Goal: Navigation & Orientation: Find specific page/section

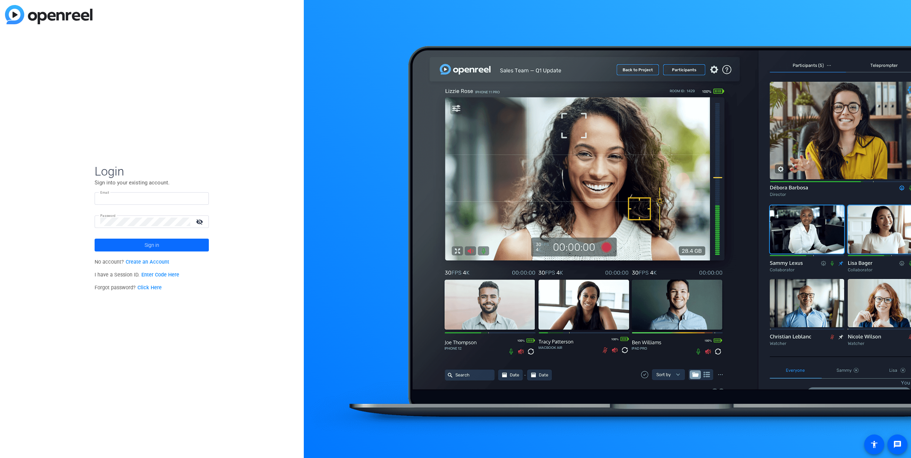
type input "[EMAIL_ADDRESS][DOMAIN_NAME]"
click at [154, 245] on span "Sign in" at bounding box center [152, 245] width 15 height 18
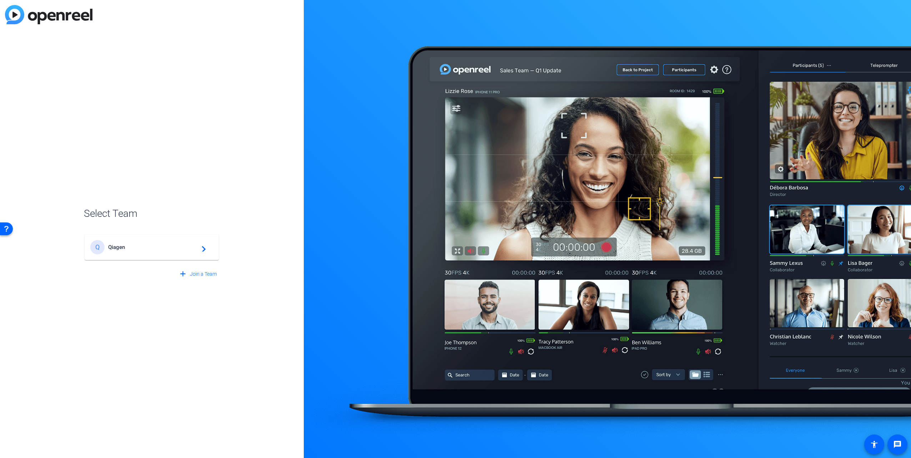
click at [141, 253] on div "Q Qiagen navigate_next" at bounding box center [151, 247] width 123 height 14
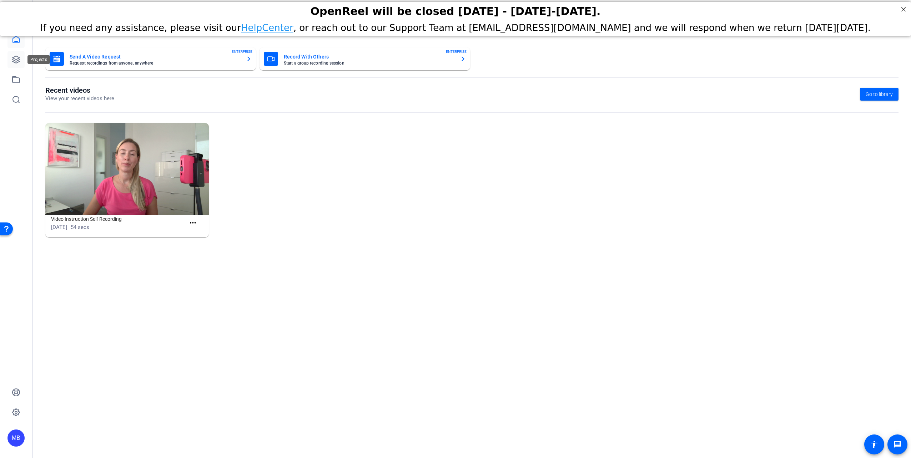
click at [19, 58] on icon at bounding box center [15, 59] width 7 height 7
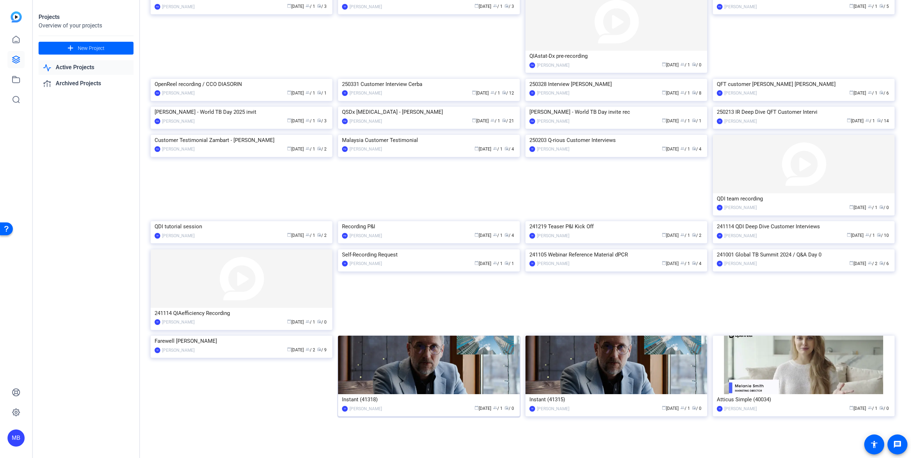
scroll to position [143, 0]
